Goal: Navigation & Orientation: Understand site structure

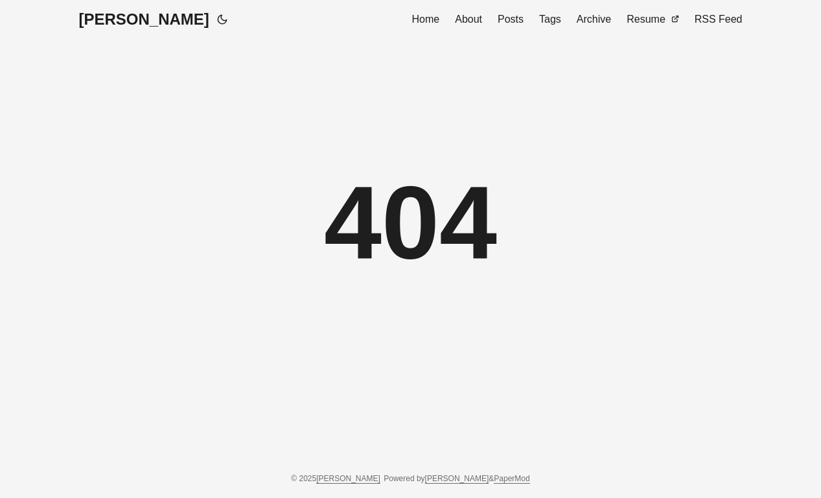
click at [609, 20] on span "Archive" at bounding box center [594, 19] width 34 height 11
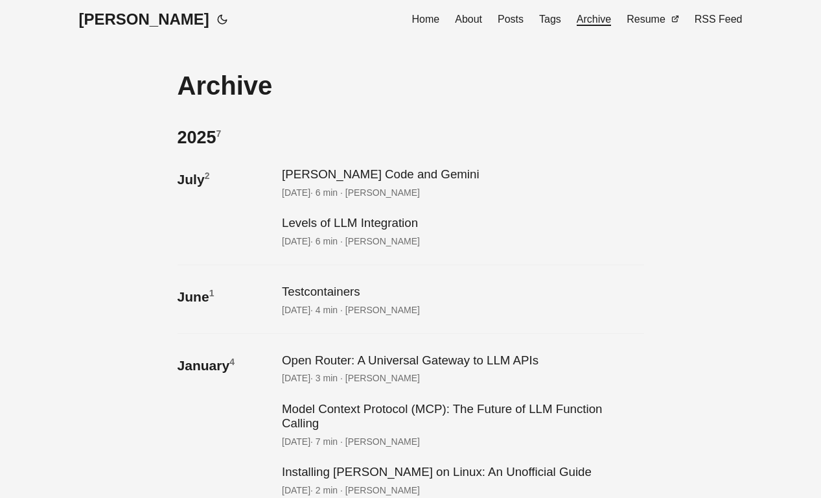
click at [464, 18] on span "About" at bounding box center [468, 19] width 27 height 11
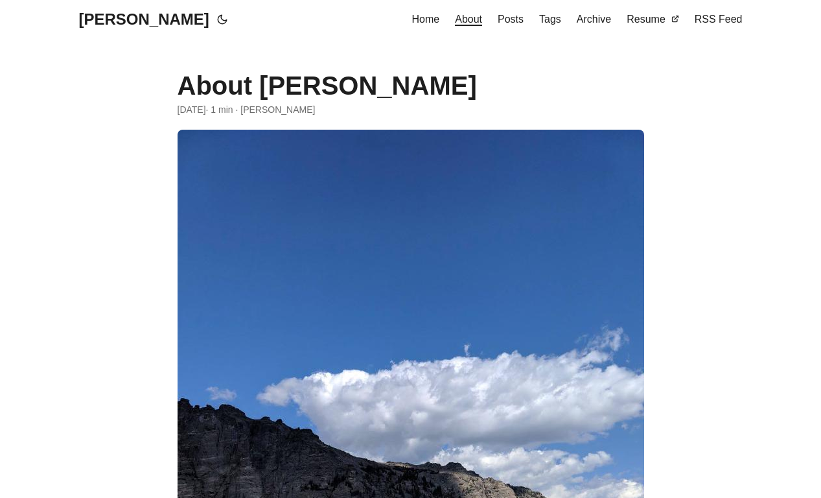
click at [516, 23] on span "Posts" at bounding box center [511, 19] width 26 height 11
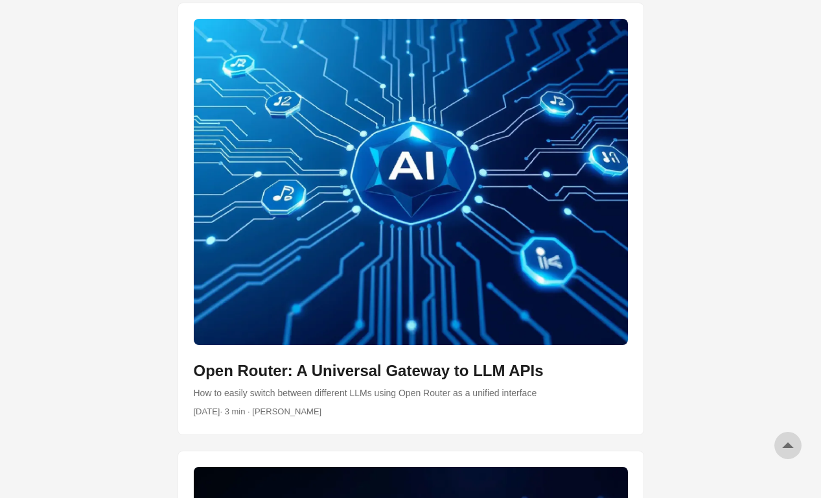
scroll to position [1255, 0]
